Goal: Information Seeking & Learning: Learn about a topic

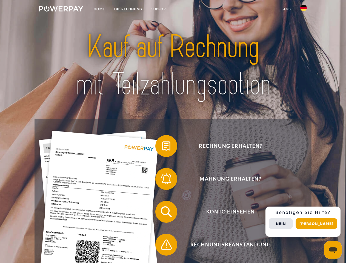
click at [61, 10] on img at bounding box center [61, 8] width 44 height 5
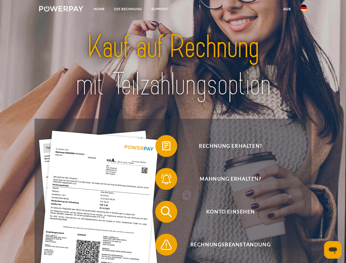
click at [303, 10] on img at bounding box center [303, 8] width 7 height 7
click at [287, 9] on link "agb" at bounding box center [287, 9] width 17 height 10
click at [162, 147] on span at bounding box center [157, 145] width 27 height 27
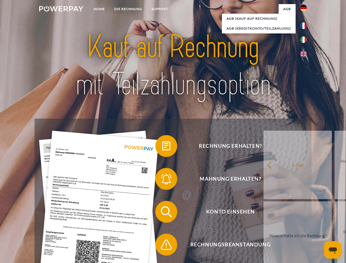
click at [162, 180] on span at bounding box center [157, 178] width 27 height 27
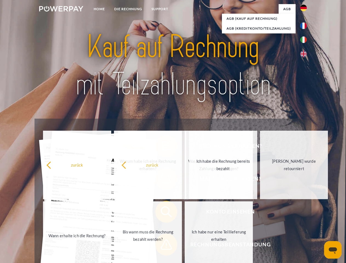
click at [162, 246] on span at bounding box center [157, 244] width 27 height 27
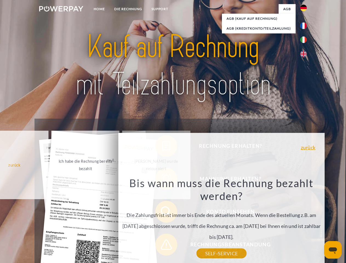
click at [305, 222] on div "Rechnung erhalten? Mahnung erhalten? Konto einsehen" at bounding box center [173, 228] width 277 height 219
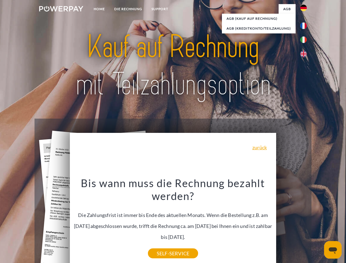
click at [291, 223] on span "Konto einsehen" at bounding box center [230, 212] width 134 height 22
click at [318, 224] on header "Home DIE RECHNUNG SUPPORT" at bounding box center [173, 189] width 346 height 378
